Goal: Task Accomplishment & Management: Use online tool/utility

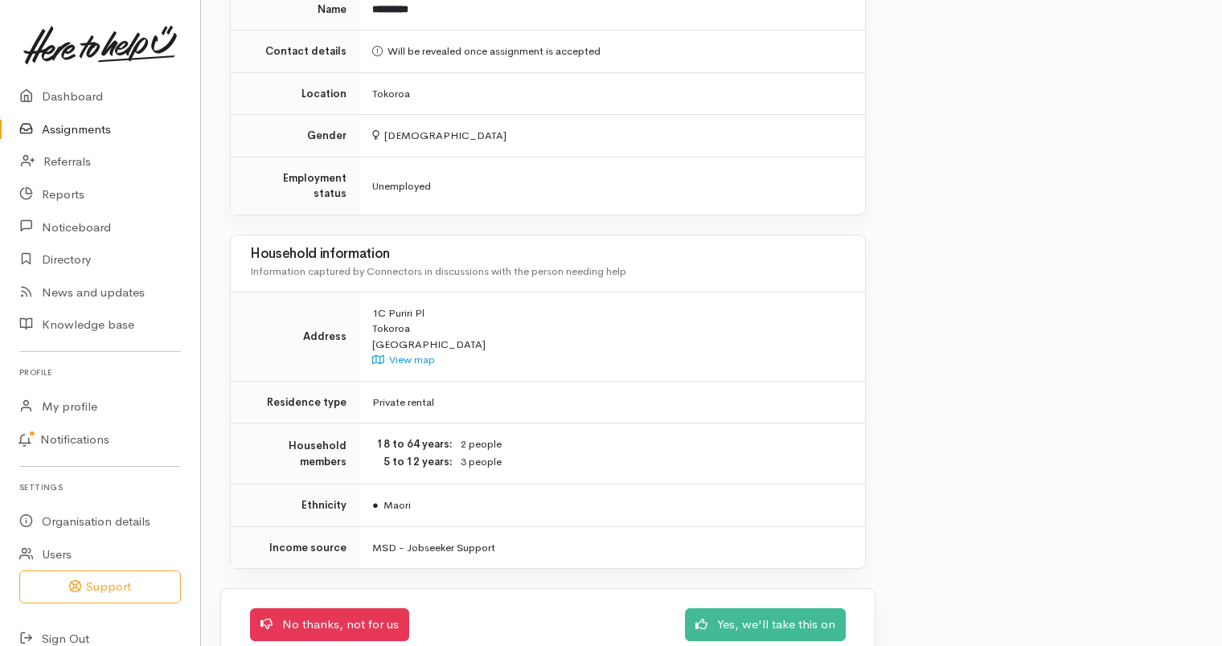
scroll to position [1489, 0]
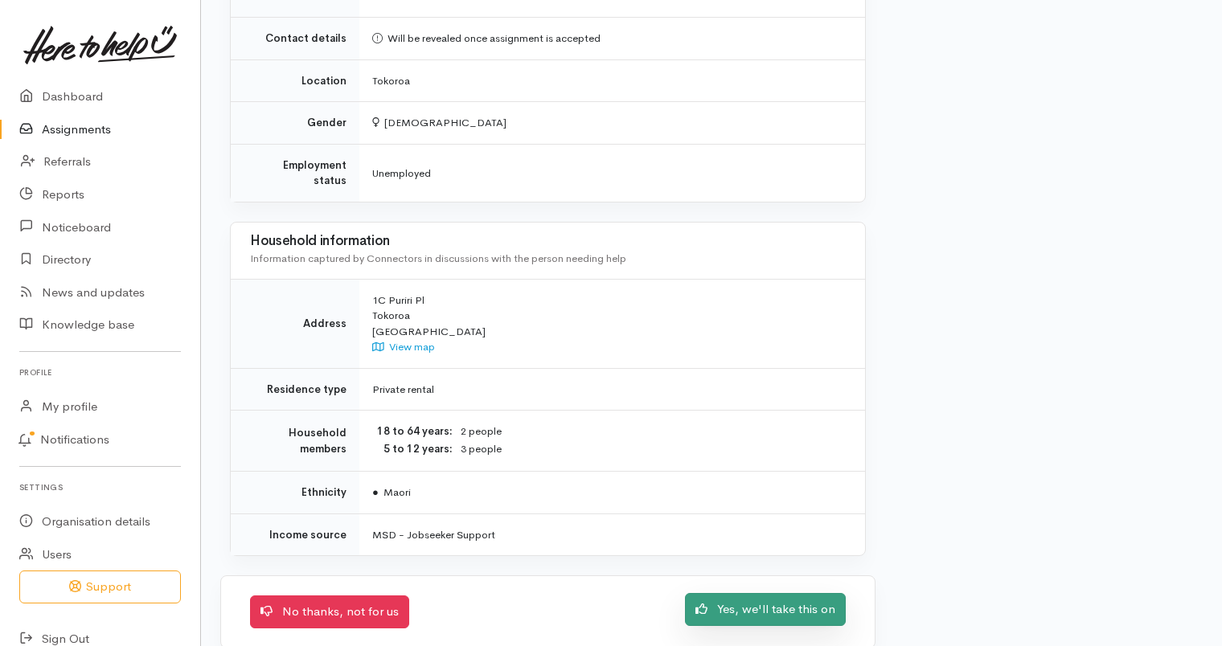
click at [758, 593] on link "Yes, we'll take this on" at bounding box center [765, 609] width 161 height 33
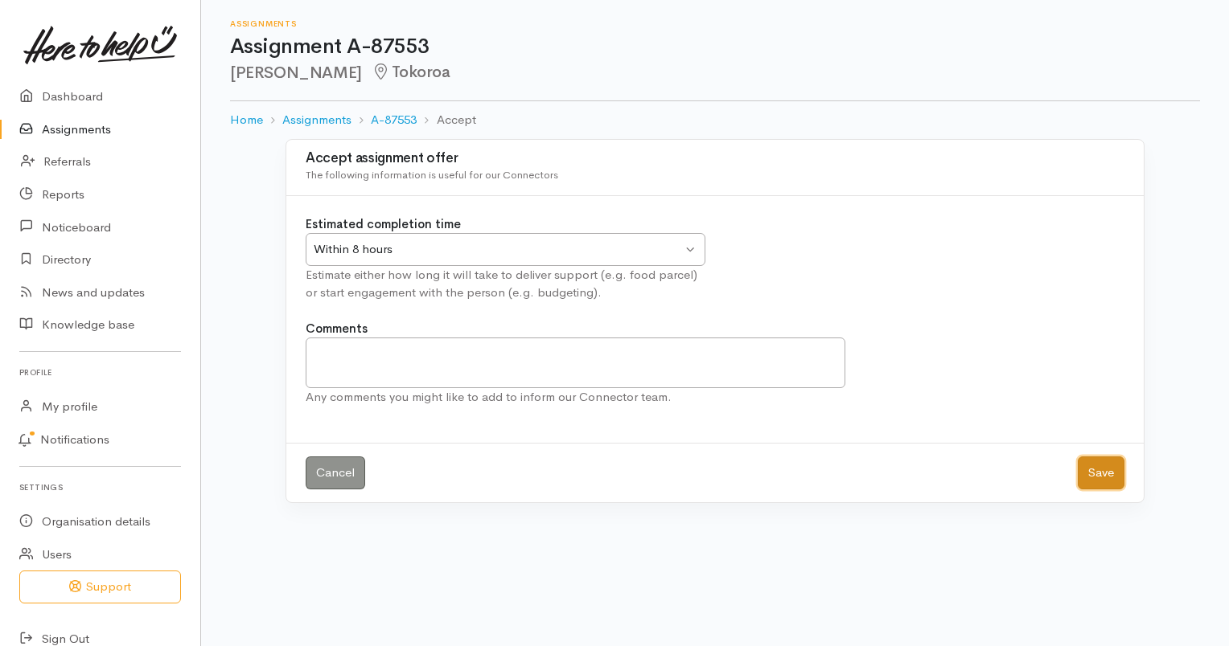
click at [1104, 474] on button "Save" at bounding box center [1100, 473] width 47 height 33
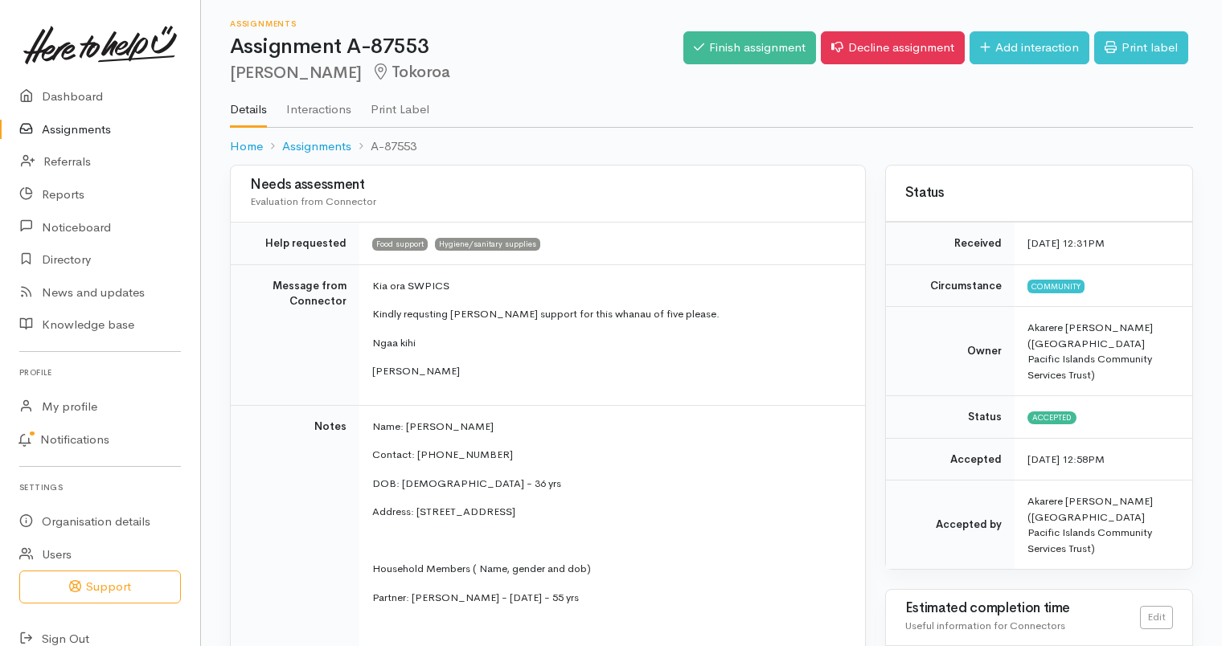
click at [73, 125] on link "Assignments" at bounding box center [100, 129] width 200 height 33
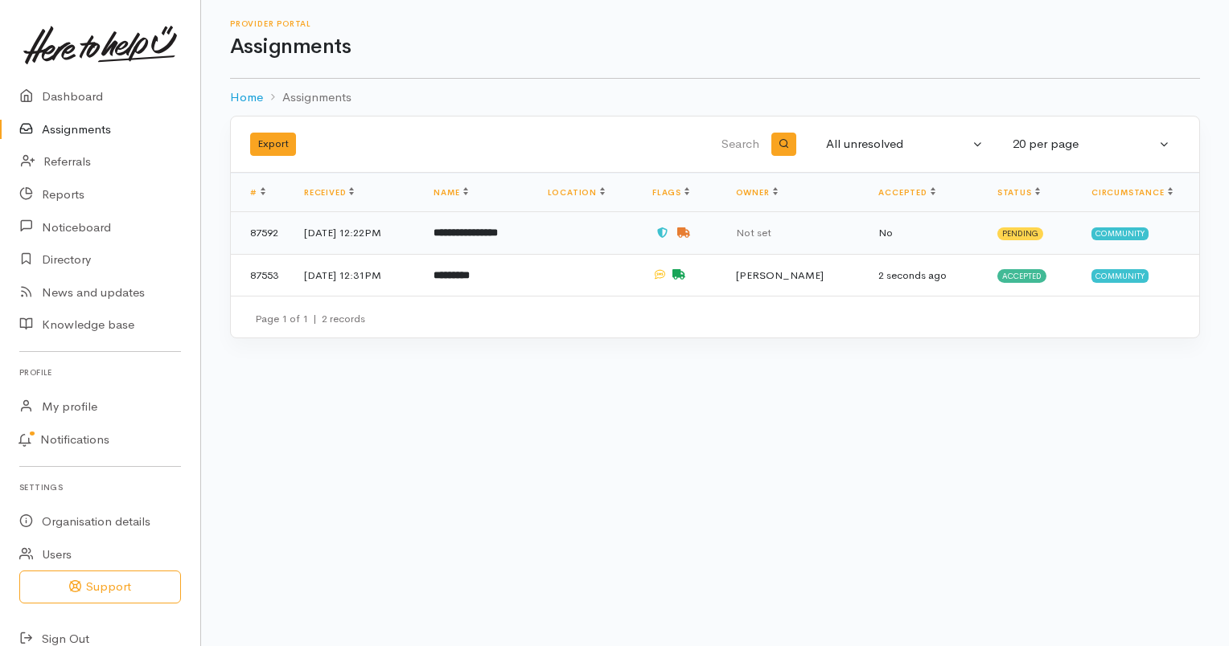
click at [505, 246] on td "**********" at bounding box center [476, 233] width 113 height 43
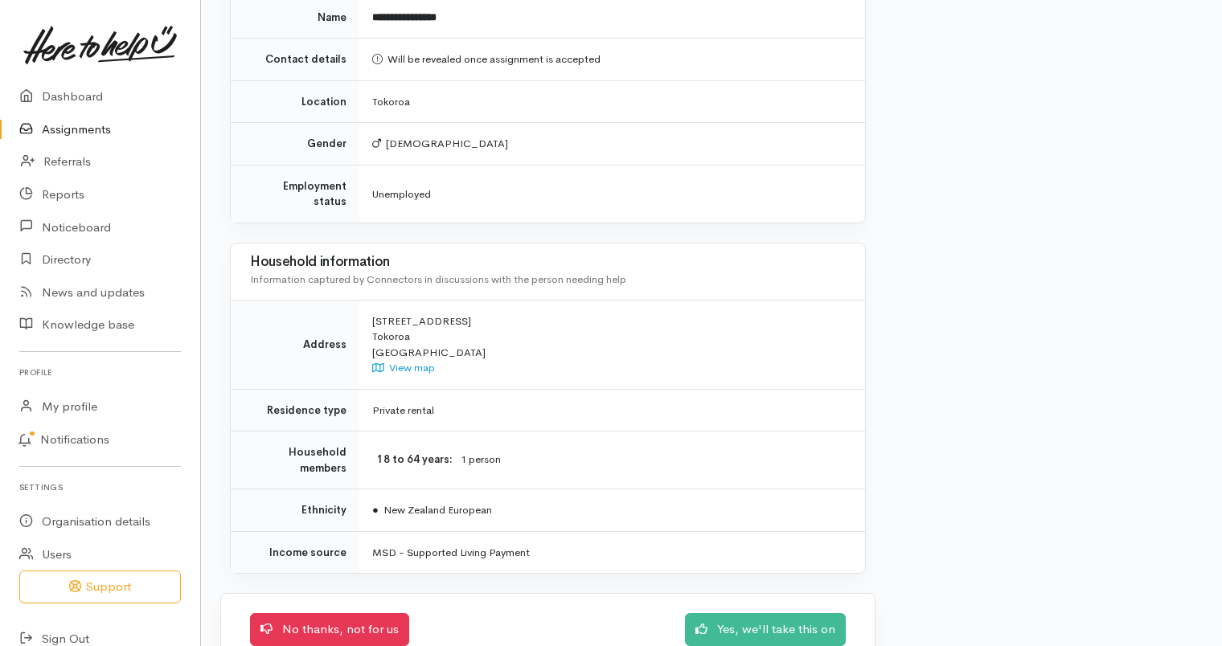
scroll to position [1528, 0]
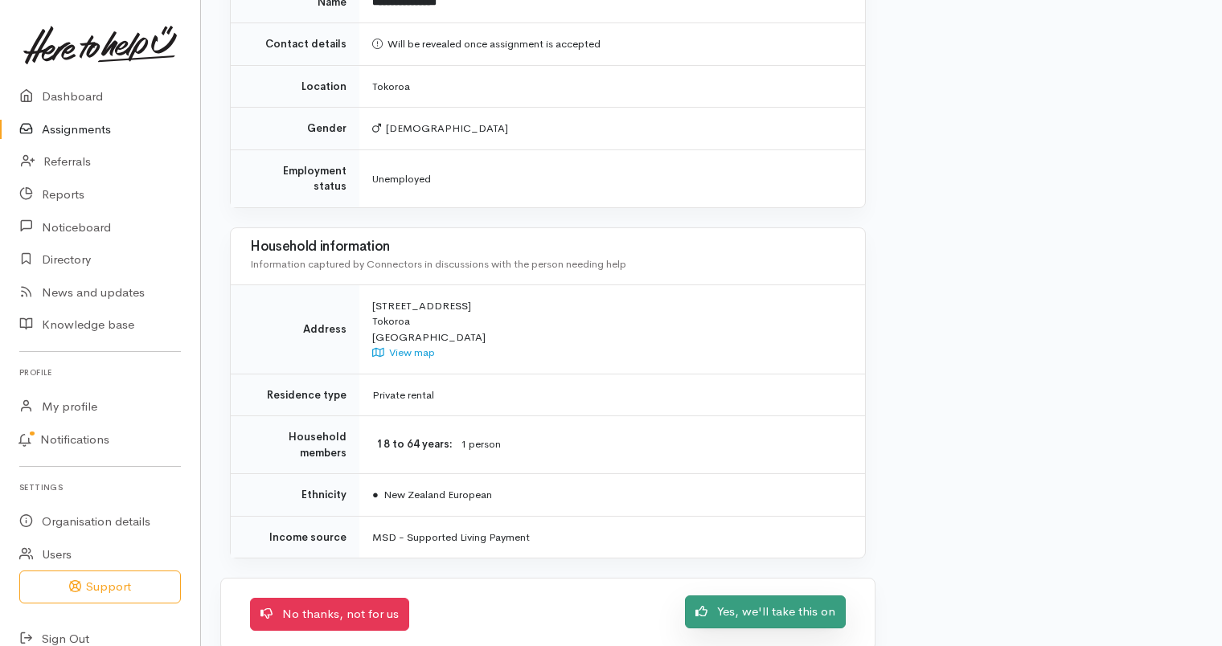
click at [790, 596] on link "Yes, we'll take this on" at bounding box center [765, 612] width 161 height 33
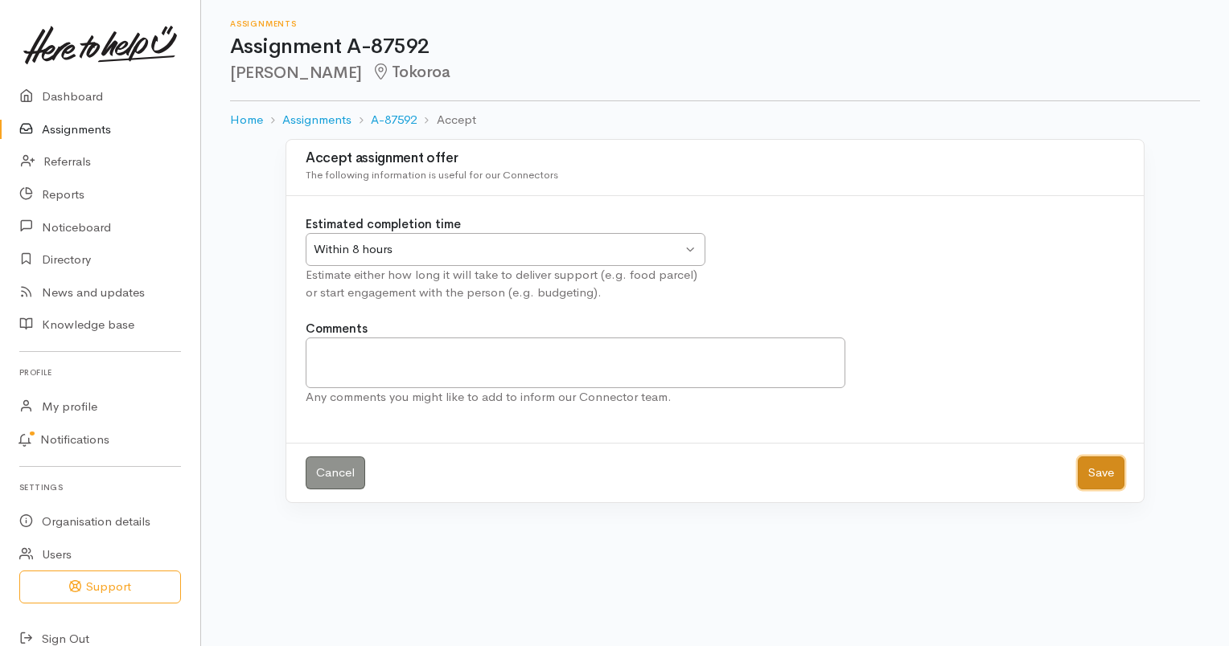
click at [1119, 466] on button "Save" at bounding box center [1100, 473] width 47 height 33
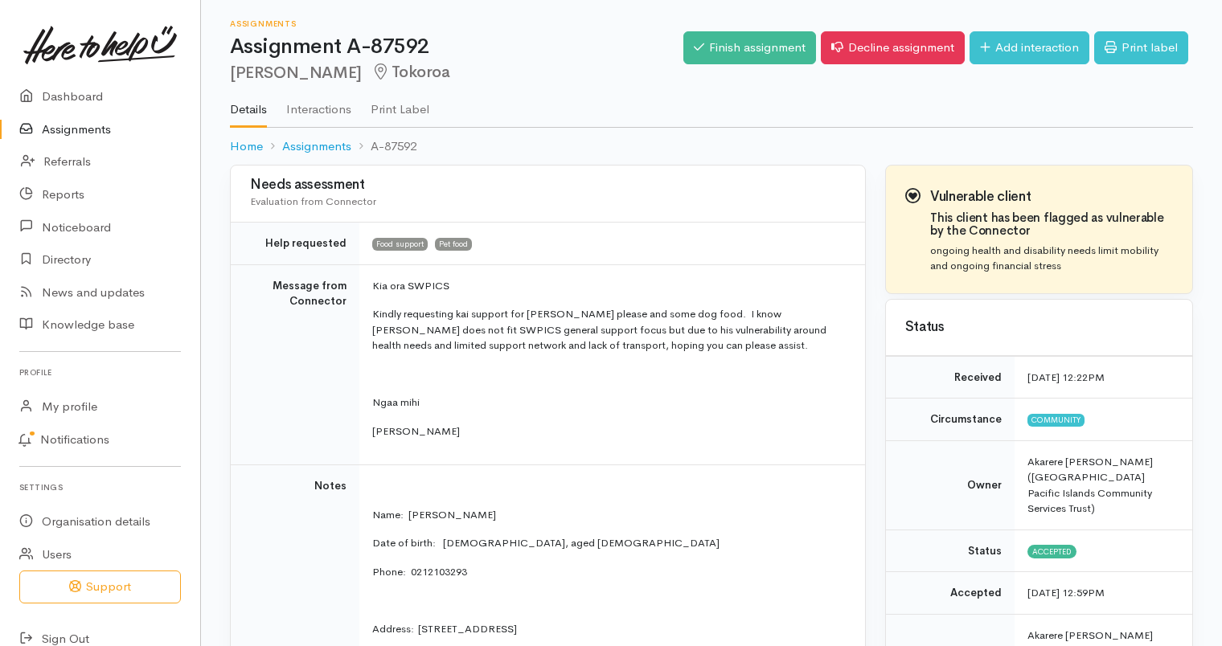
click at [87, 129] on link "Assignments" at bounding box center [100, 129] width 200 height 33
